Goal: Task Accomplishment & Management: Use online tool/utility

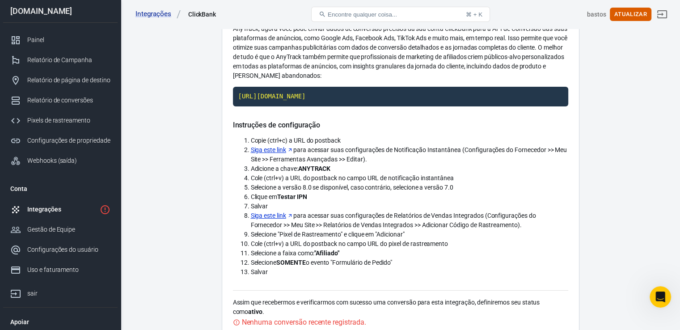
click at [64, 208] on div "Integrações" at bounding box center [61, 209] width 69 height 9
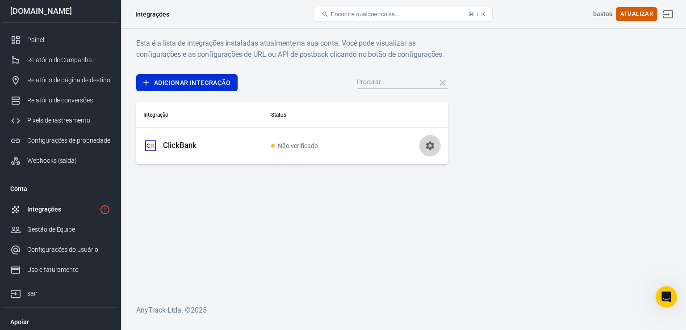
click at [428, 144] on icon "button" at bounding box center [430, 145] width 8 height 8
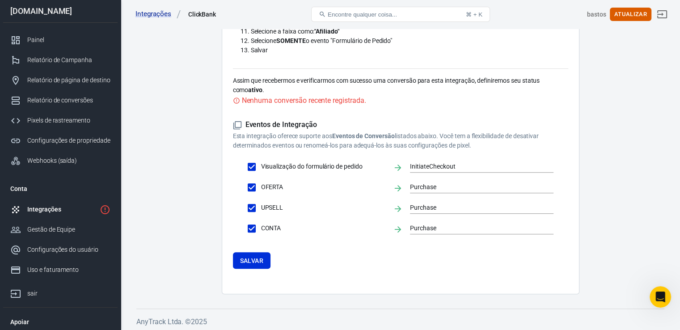
scroll to position [313, 0]
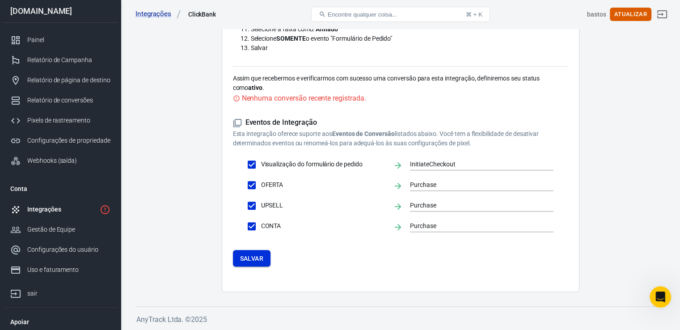
click at [260, 262] on font "Salvar" at bounding box center [251, 258] width 23 height 12
click at [256, 259] on font "Salvar" at bounding box center [251, 258] width 23 height 7
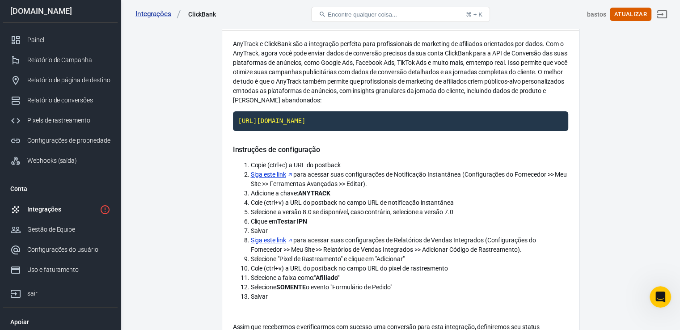
scroll to position [67, 0]
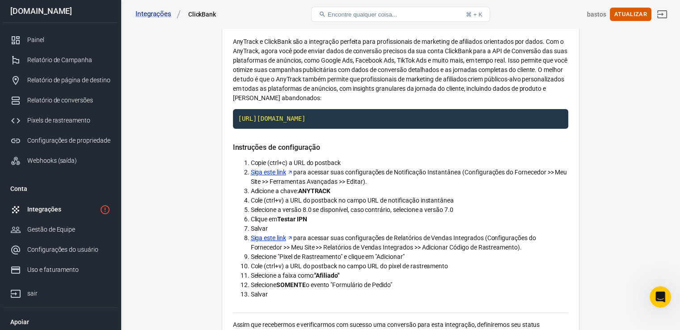
click at [273, 172] on font "Siga este link" at bounding box center [268, 171] width 35 height 7
click at [636, 19] on font "Atualizar" at bounding box center [630, 14] width 33 height 10
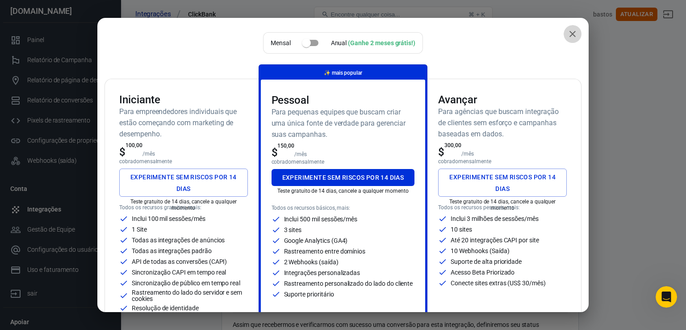
click at [568, 35] on icon "fechar" at bounding box center [573, 34] width 11 height 11
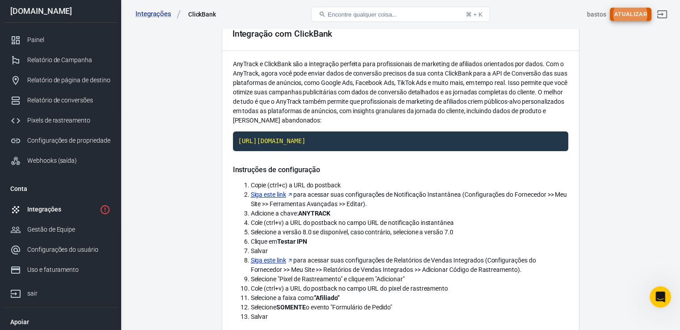
scroll to position [0, 0]
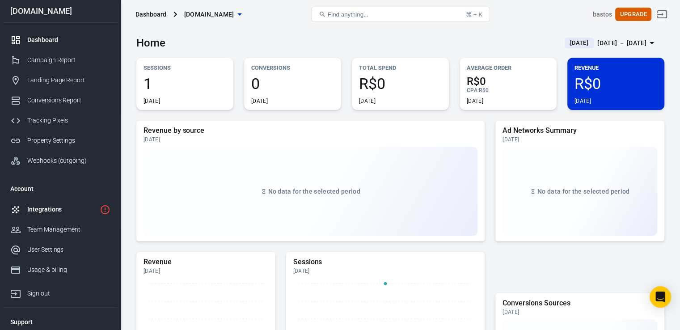
click at [87, 210] on div "Integrations" at bounding box center [61, 209] width 69 height 9
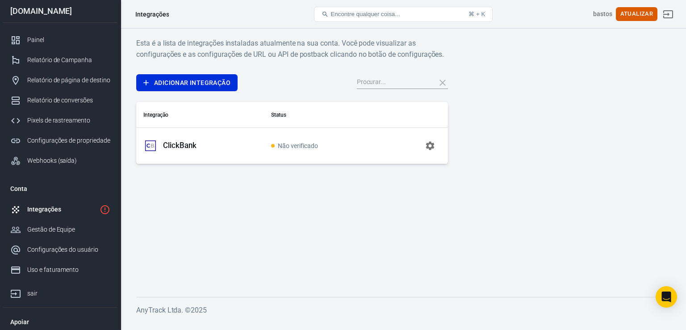
click at [180, 145] on font "ClickBank" at bounding box center [180, 145] width 34 height 9
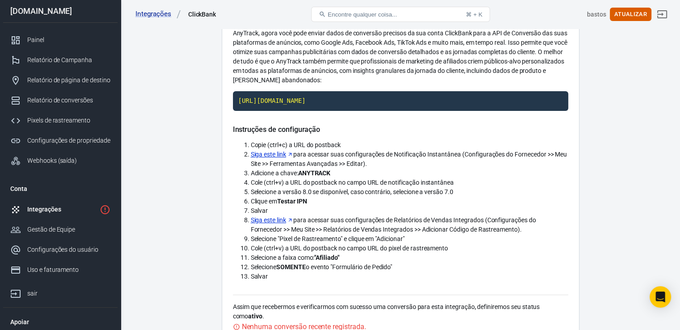
scroll to position [63, 0]
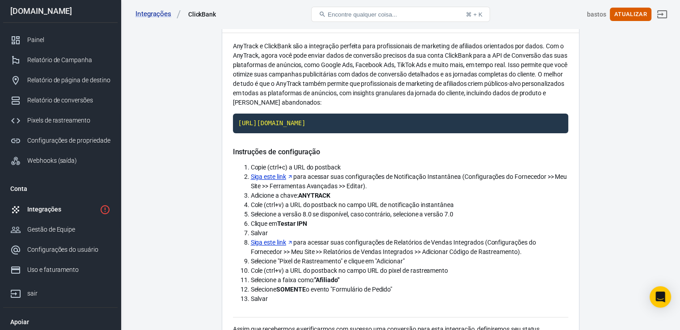
click at [273, 177] on font "Siga este link" at bounding box center [268, 176] width 35 height 7
click at [286, 176] on font "Siga este link" at bounding box center [268, 176] width 35 height 7
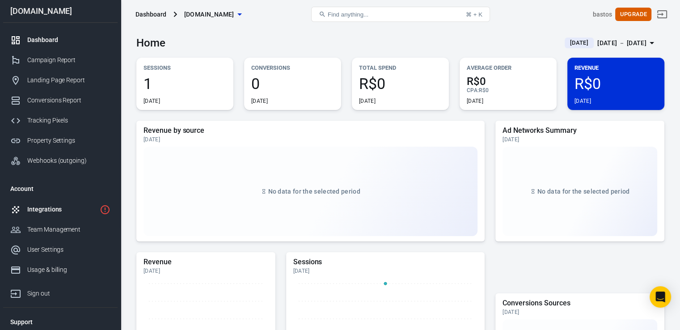
click at [86, 212] on div "Integrations" at bounding box center [61, 209] width 69 height 9
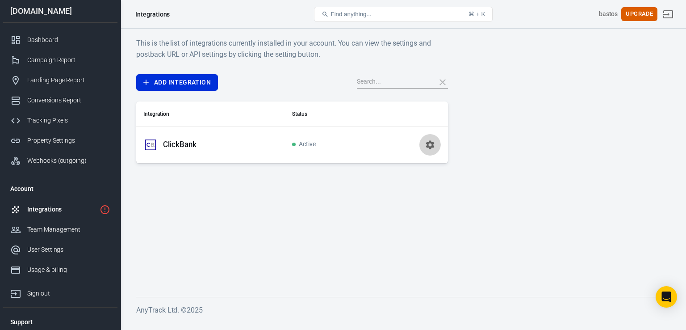
click at [429, 149] on icon "button" at bounding box center [430, 144] width 11 height 11
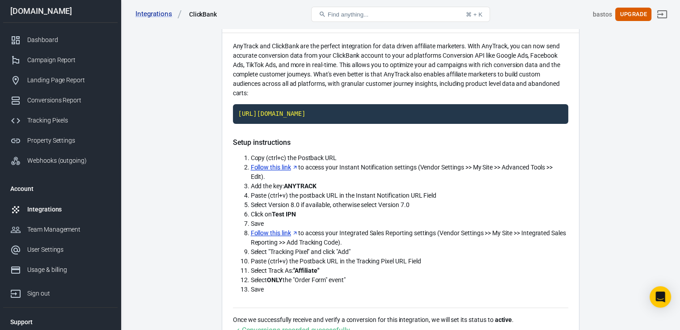
scroll to position [65, 0]
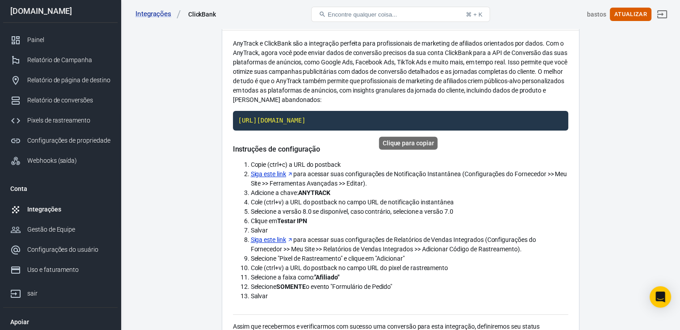
click at [438, 118] on code "[URL][DOMAIN_NAME]" at bounding box center [400, 121] width 335 height 20
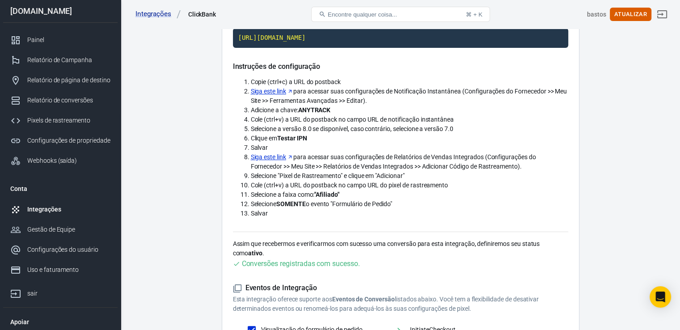
scroll to position [147, 0]
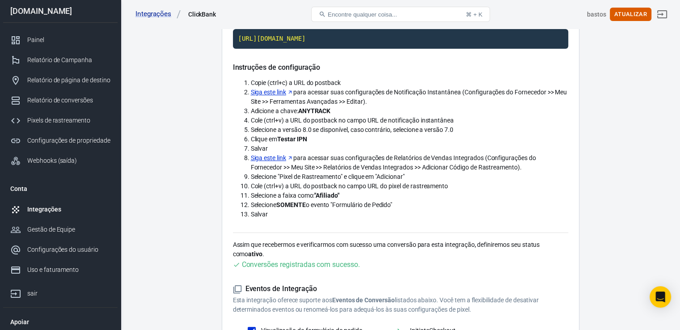
click at [273, 156] on font "Siga este link" at bounding box center [268, 157] width 35 height 7
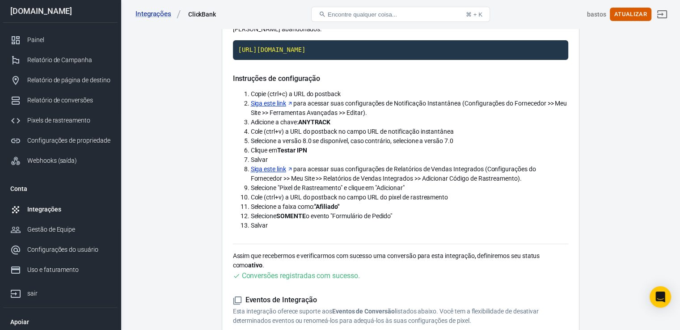
scroll to position [134, 0]
